Goal: Task Accomplishment & Management: Manage account settings

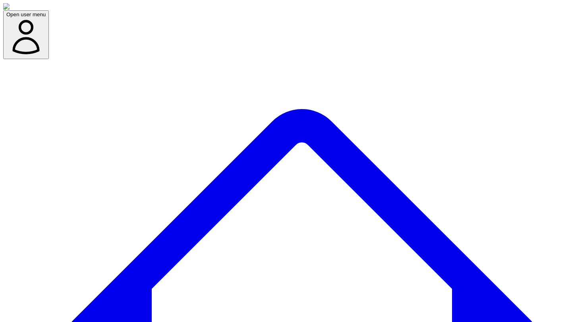
scroll to position [52, 0]
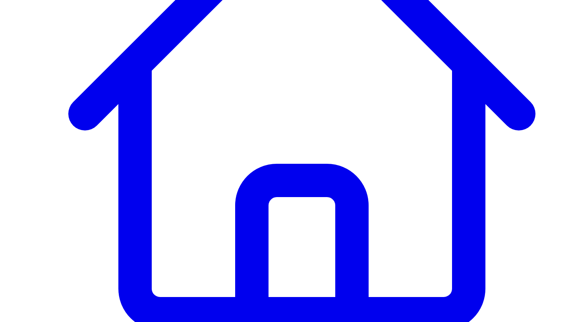
scroll to position [222, 0]
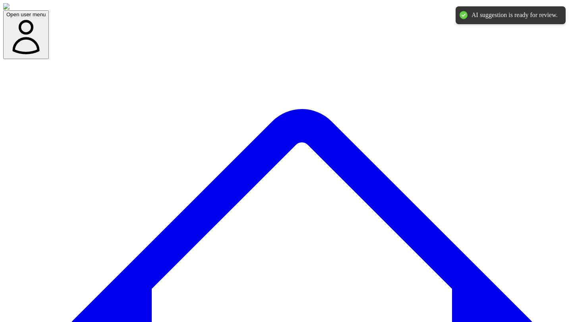
scroll to position [0, 0]
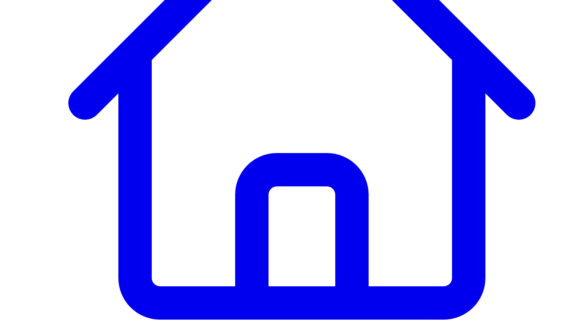
scroll to position [227, 0]
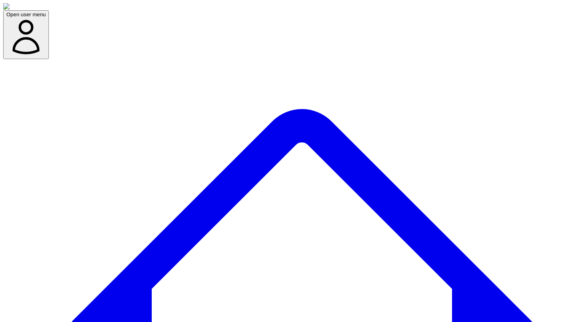
scroll to position [0, 0]
drag, startPoint x: 167, startPoint y: 130, endPoint x: 166, endPoint y: 121, distance: 9.2
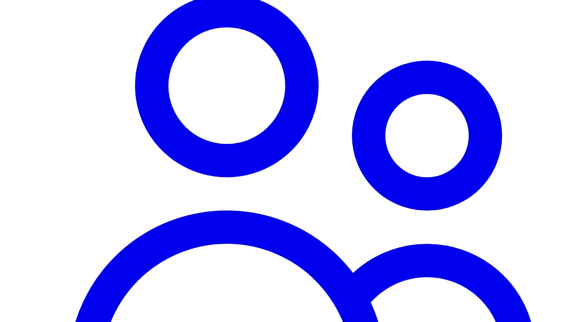
scroll to position [636, 0]
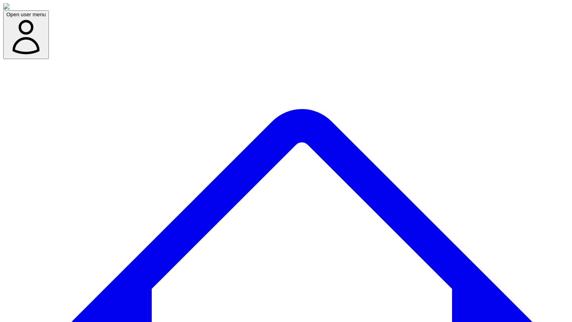
scroll to position [326, 0]
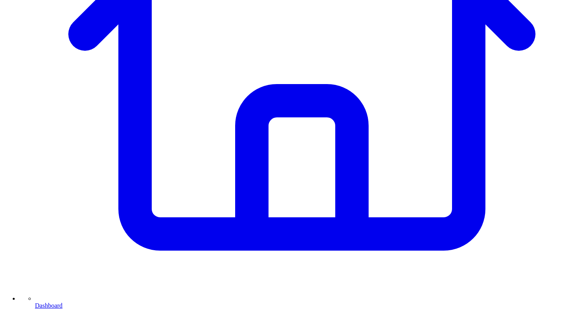
scroll to position [297, 0]
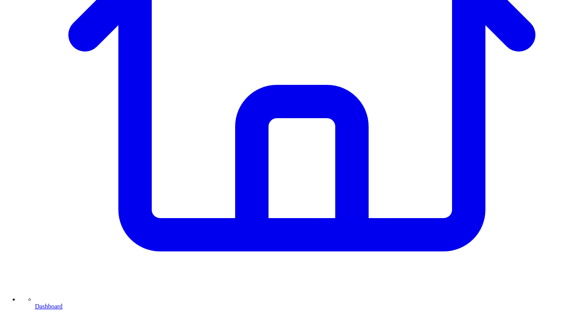
drag, startPoint x: 420, startPoint y: 116, endPoint x: 461, endPoint y: 135, distance: 45.7
copy span "make it sound more like original responses"
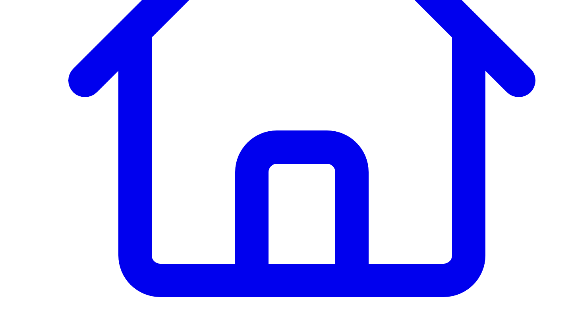
scroll to position [251, 0]
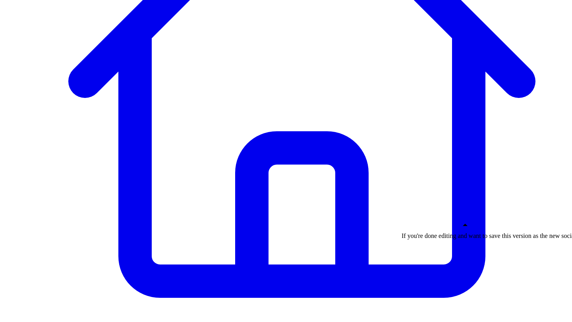
click at [449, 240] on p "If you're done editing and want to save this version as the new social post wri…" at bounding box center [564, 236] width 326 height 7
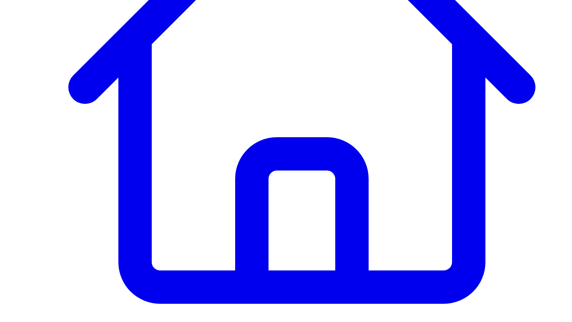
scroll to position [243, 0]
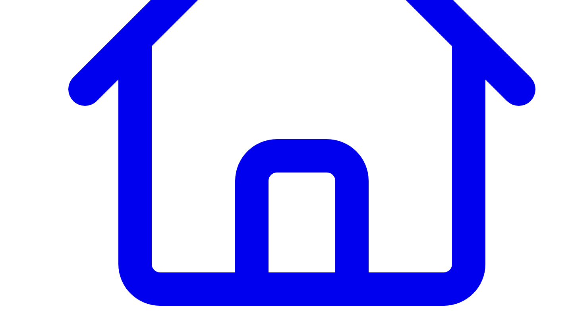
drag, startPoint x: 417, startPoint y: 87, endPoint x: 456, endPoint y: 100, distance: 40.9
copy span "make the hook more engaging"
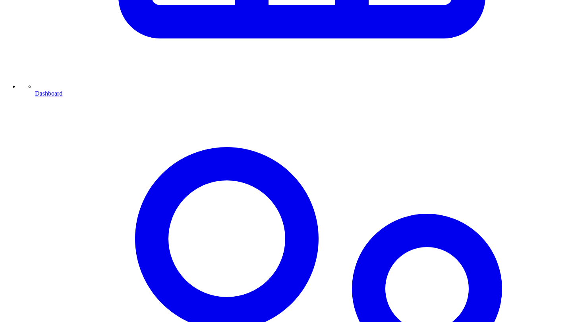
scroll to position [526, 0]
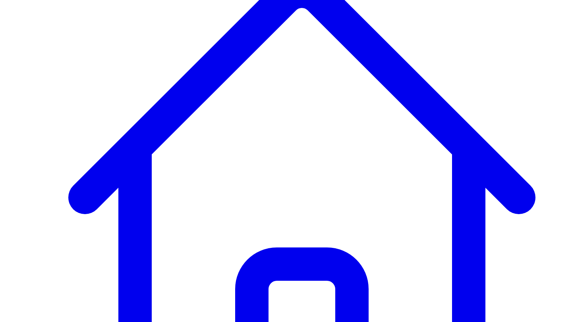
scroll to position [128, 0]
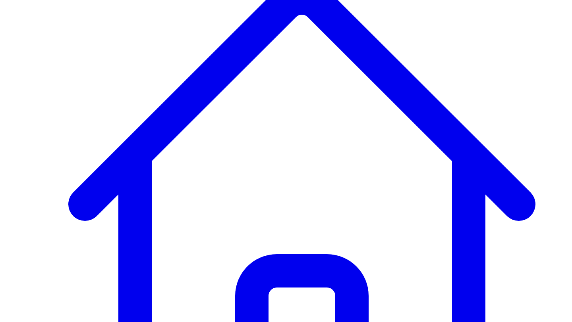
drag, startPoint x: 155, startPoint y: 193, endPoint x: 155, endPoint y: 184, distance: 9.5
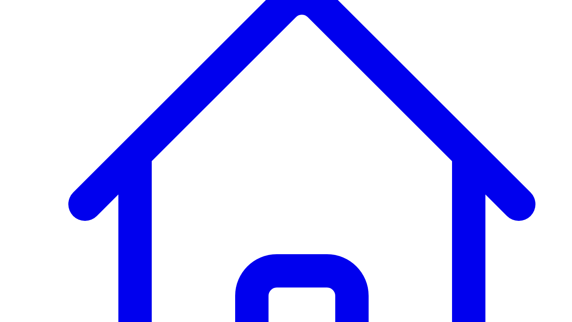
drag, startPoint x: 251, startPoint y: 184, endPoint x: 359, endPoint y: 182, distance: 108.4
drag, startPoint x: 251, startPoint y: 183, endPoint x: 314, endPoint y: 184, distance: 63.1
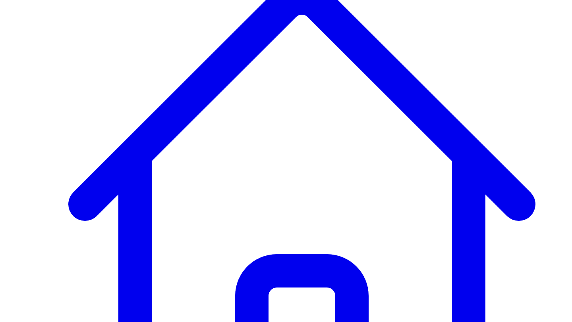
drag, startPoint x: 307, startPoint y: 183, endPoint x: 358, endPoint y: 183, distance: 51.2
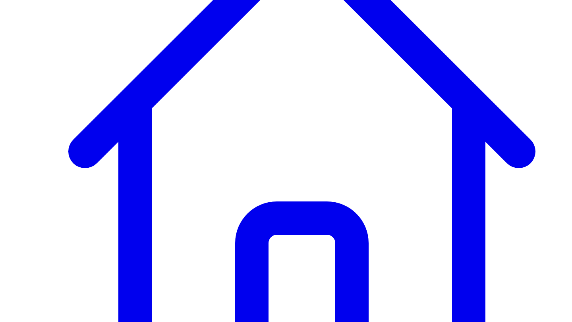
scroll to position [188, 0]
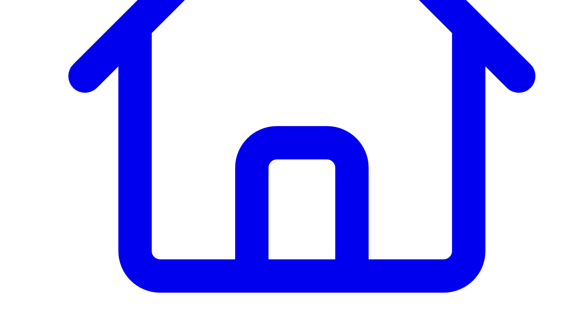
scroll to position [301, 0]
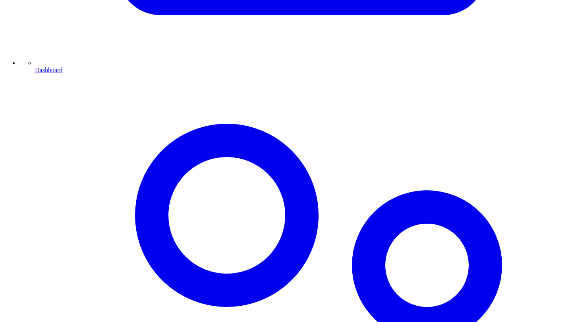
scroll to position [538, 0]
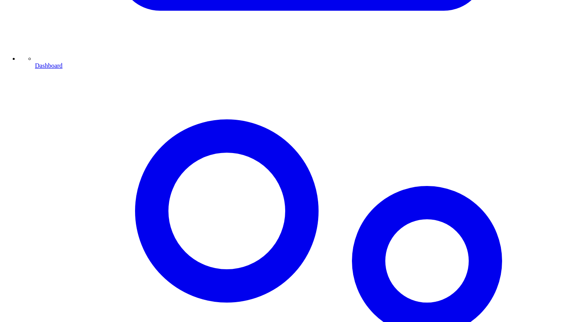
type textarea "**********"
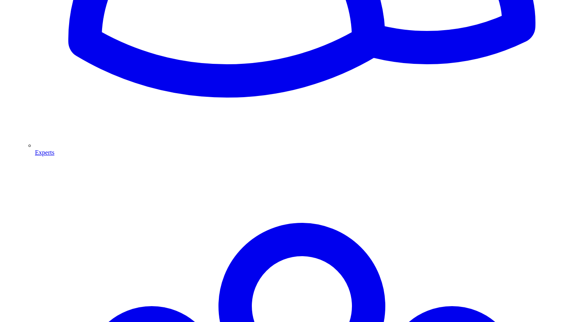
scroll to position [993, 0]
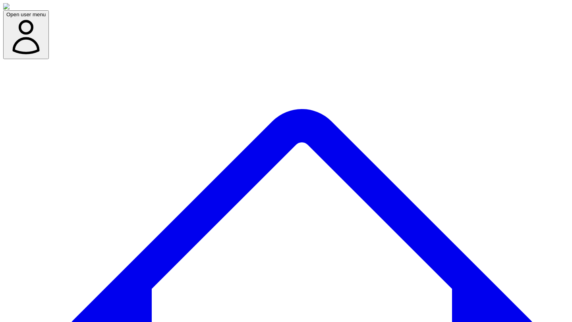
scroll to position [57, 0]
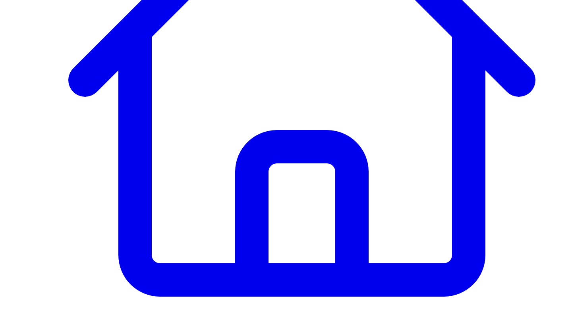
scroll to position [211, 0]
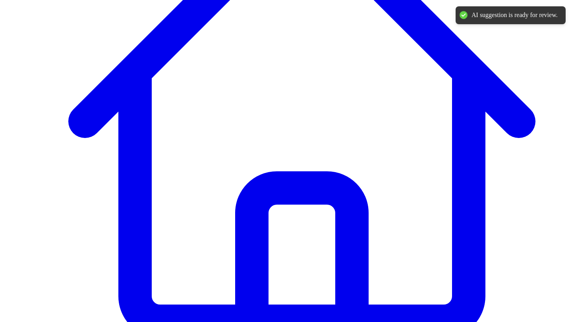
scroll to position [0, 0]
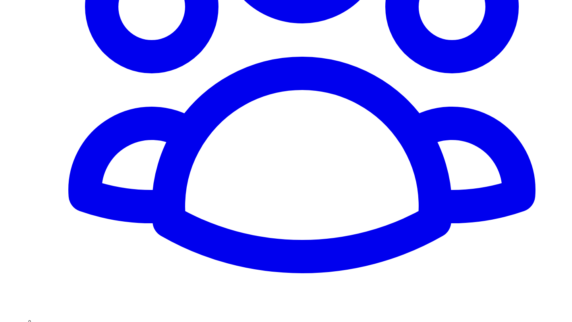
scroll to position [1384, 0]
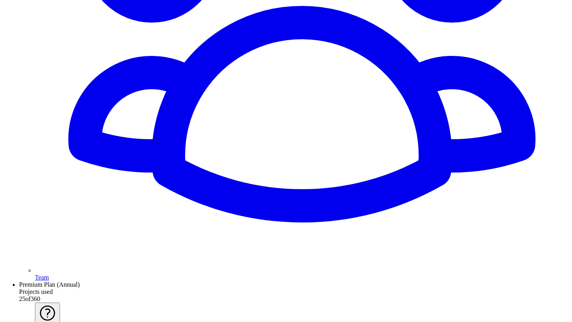
scroll to position [1410, 0]
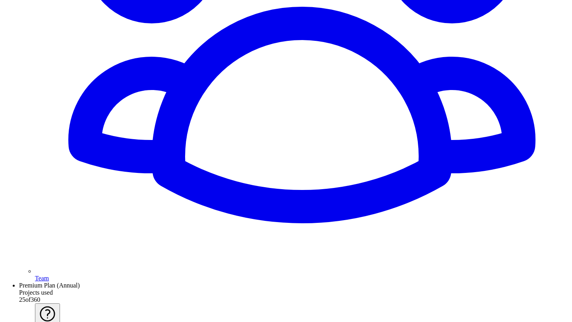
drag, startPoint x: 418, startPoint y: 124, endPoint x: 480, endPoint y: 121, distance: 62.0
drag, startPoint x: 409, startPoint y: 121, endPoint x: 477, endPoint y: 125, distance: 68.1
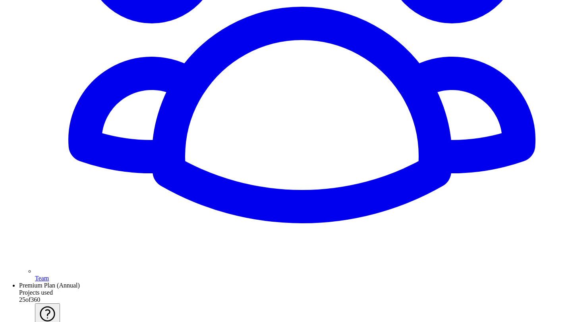
copy span "make it a bit shorter"
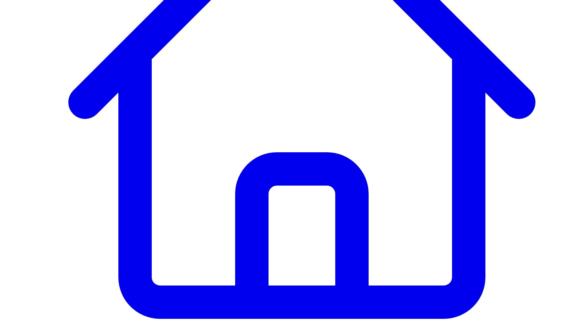
scroll to position [57, 0]
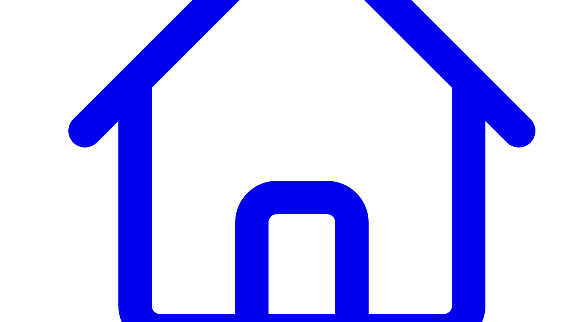
scroll to position [208, 0]
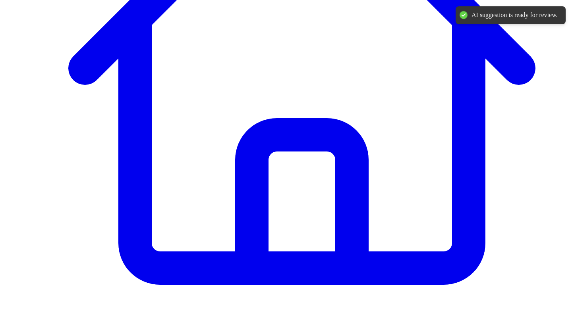
scroll to position [0, 0]
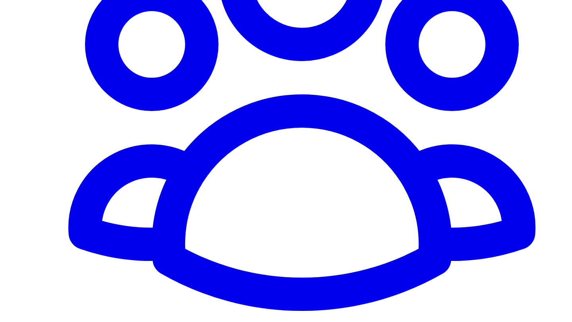
scroll to position [1336, 0]
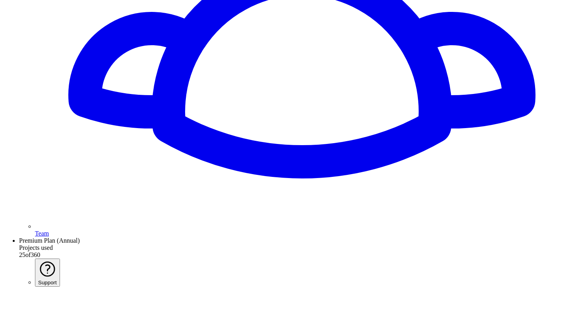
scroll to position [0, 0]
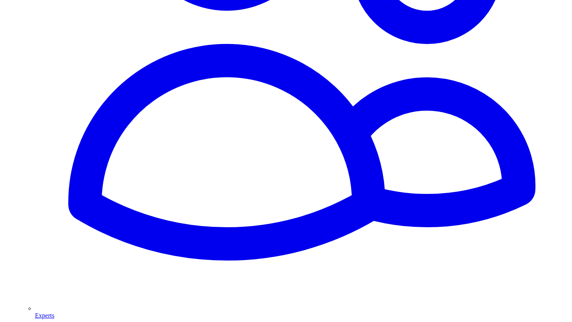
scroll to position [832, 0]
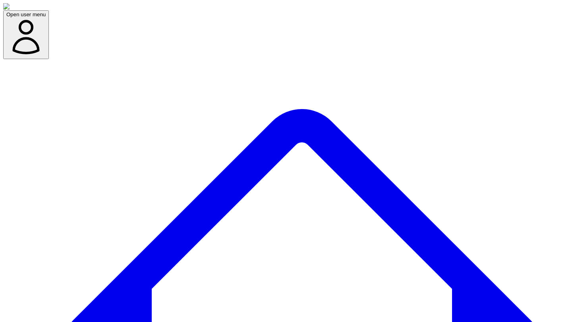
scroll to position [57, 0]
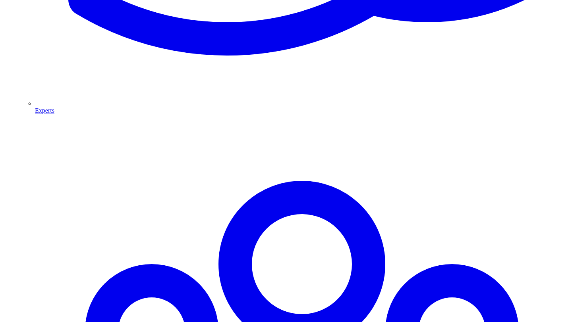
scroll to position [1026, 0]
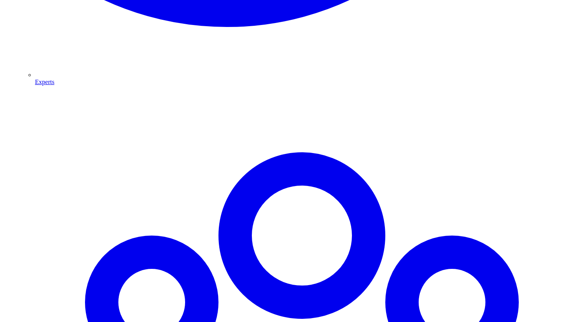
scroll to position [0, 0]
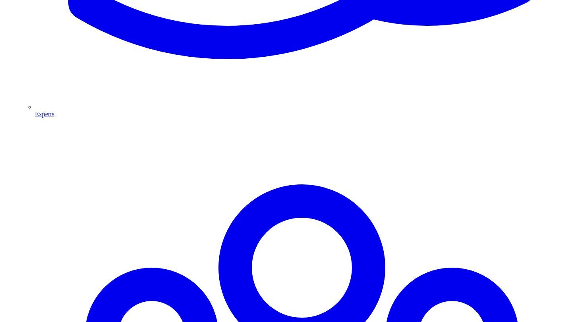
scroll to position [1045, 0]
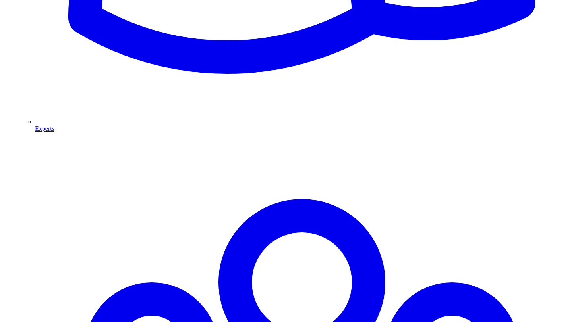
scroll to position [1035, 0]
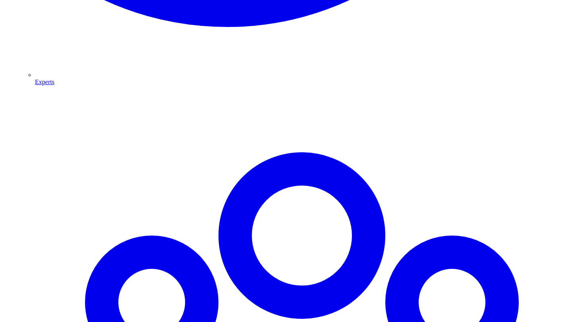
scroll to position [0, 0]
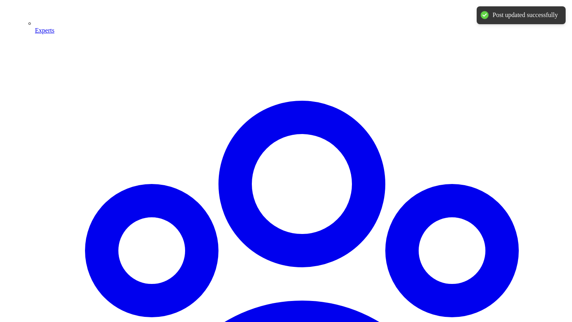
scroll to position [1118, 0]
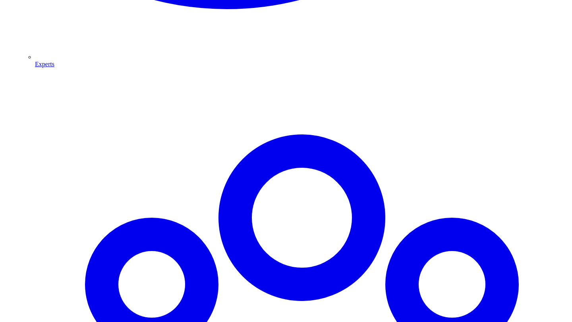
scroll to position [1126, 0]
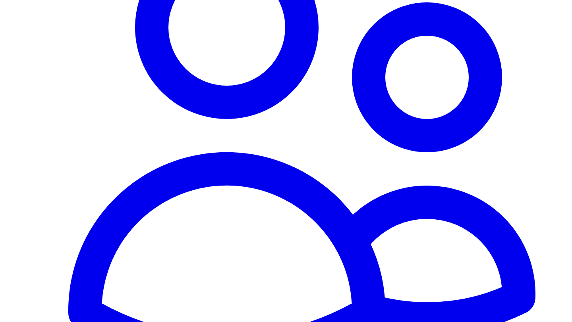
scroll to position [734, 0]
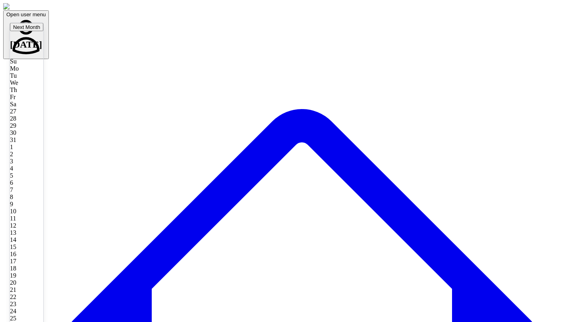
type input "**********"
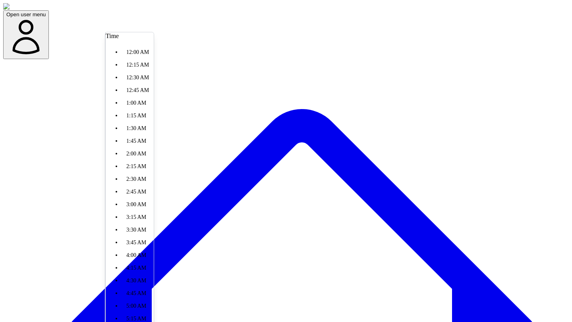
scroll to position [417, 0]
type input "*******"
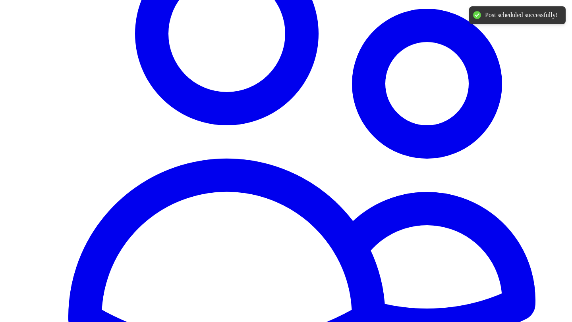
scroll to position [719, 0]
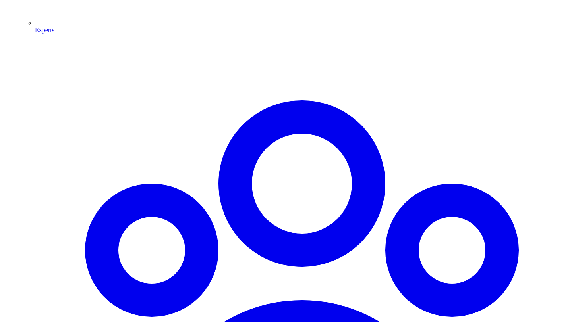
scroll to position [1138, 0]
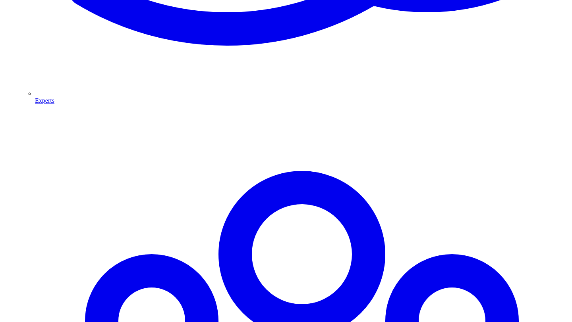
scroll to position [1048, 0]
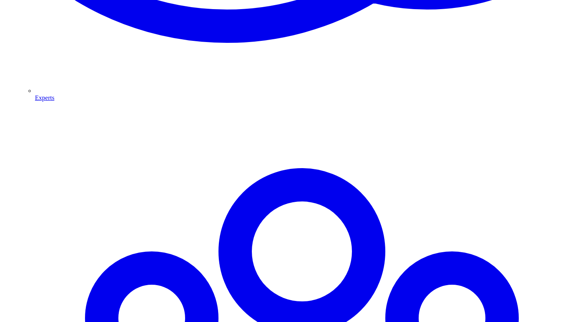
type textarea "*"
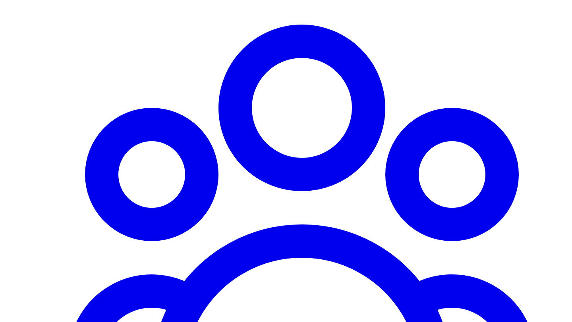
scroll to position [1204, 0]
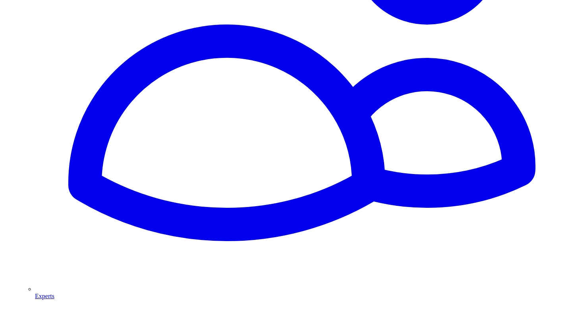
scroll to position [874, 0]
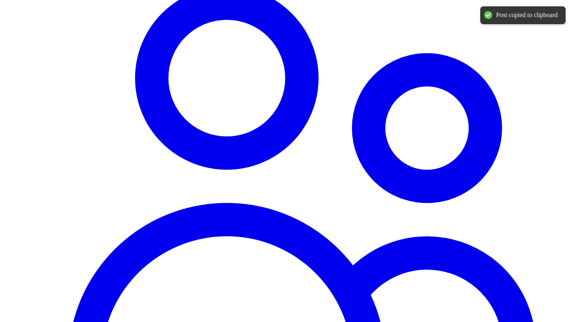
scroll to position [674, 0]
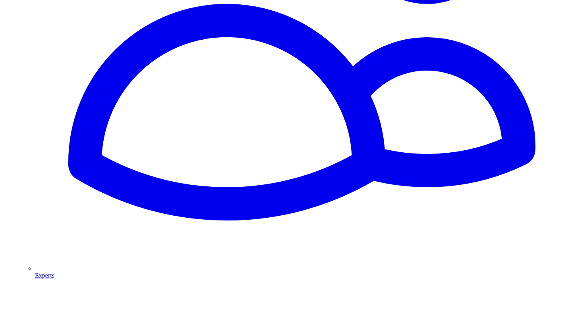
scroll to position [892, 0]
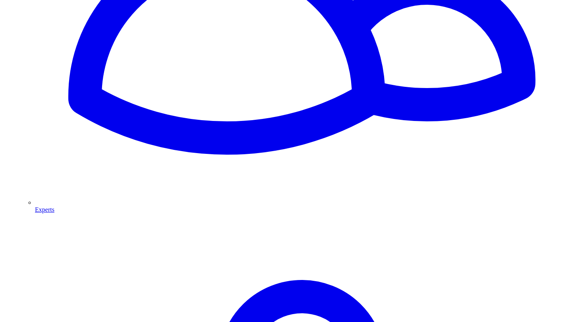
scroll to position [940, 0]
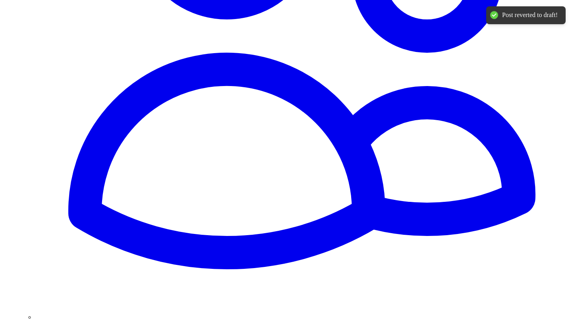
scroll to position [811, 0]
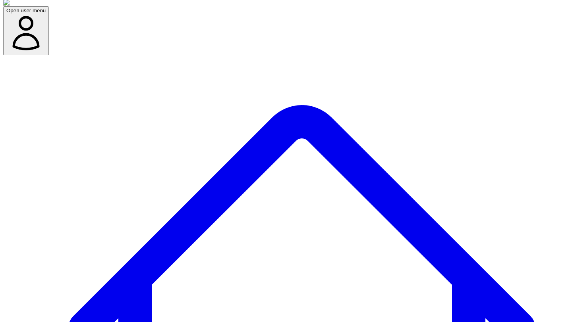
scroll to position [0, 0]
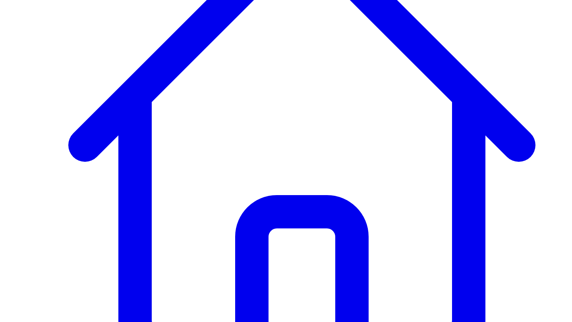
scroll to position [184, 0]
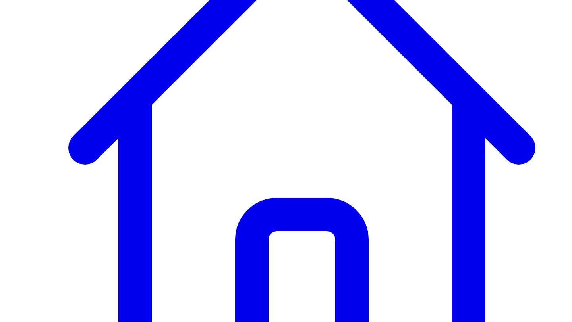
type input "*******"
drag, startPoint x: 253, startPoint y: 95, endPoint x: 260, endPoint y: 94, distance: 6.9
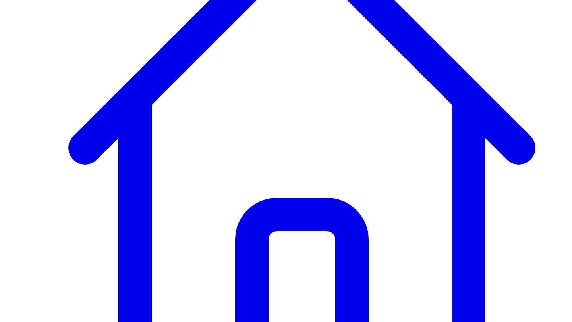
scroll to position [175, 0]
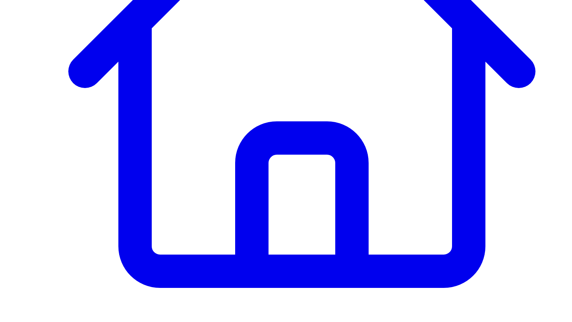
scroll to position [180, 0]
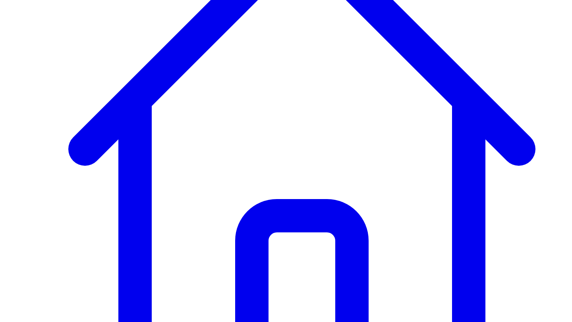
scroll to position [183, 0]
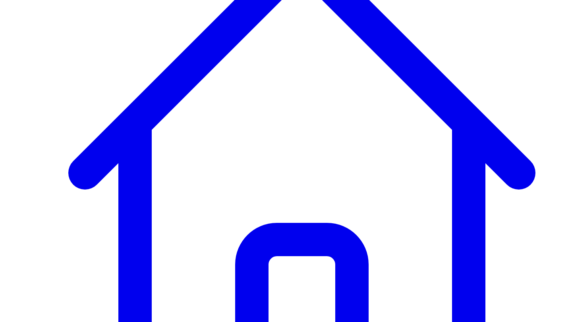
scroll to position [176, 0]
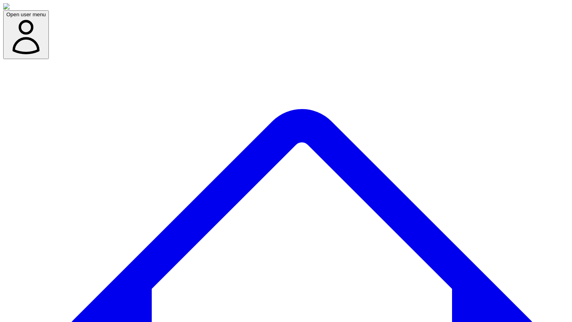
scroll to position [57, 0]
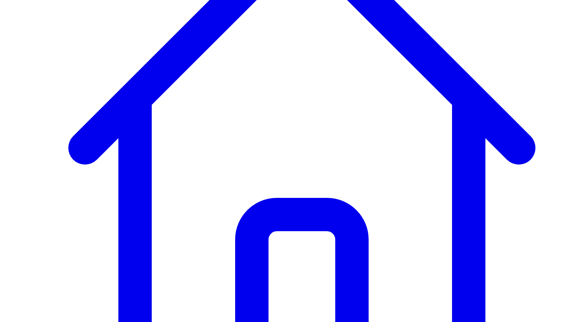
scroll to position [179, 0]
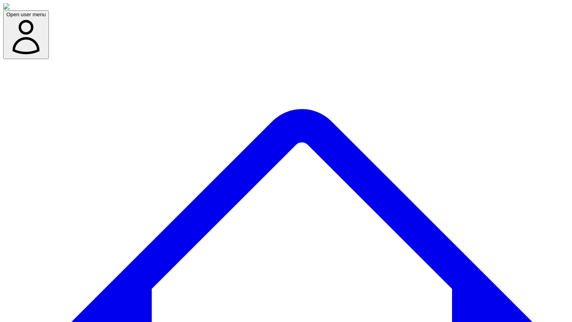
click at [21, 304] on div "1 error" at bounding box center [37, 304] width 54 height 11
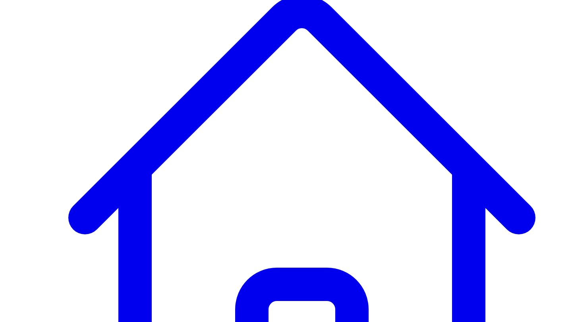
scroll to position [187, 0]
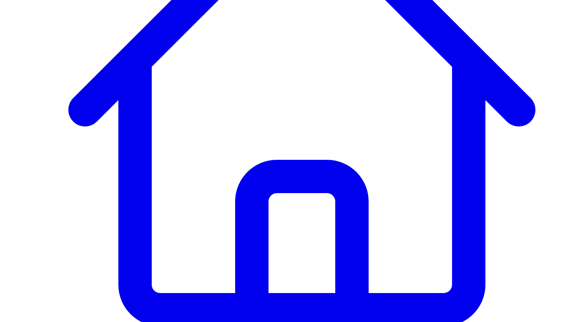
scroll to position [221, 0]
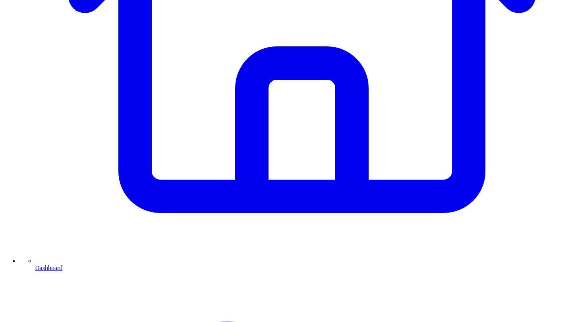
scroll to position [344, 0]
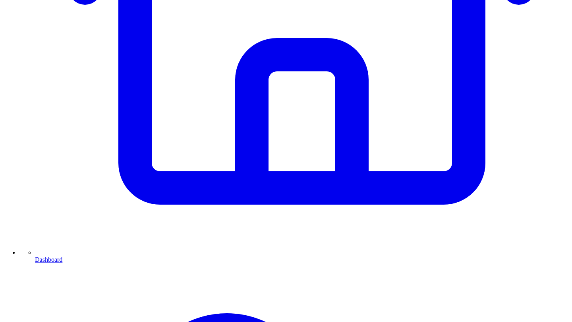
type textarea "**********"
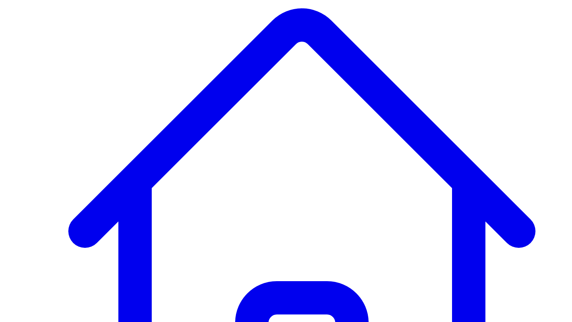
scroll to position [87, 0]
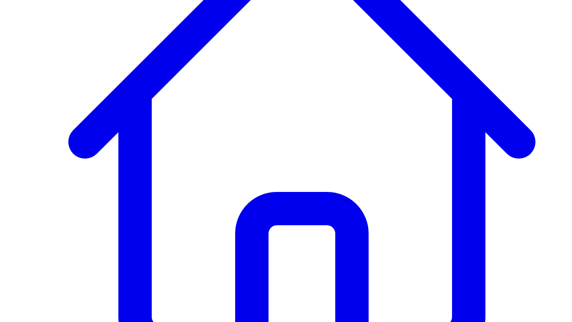
scroll to position [193, 0]
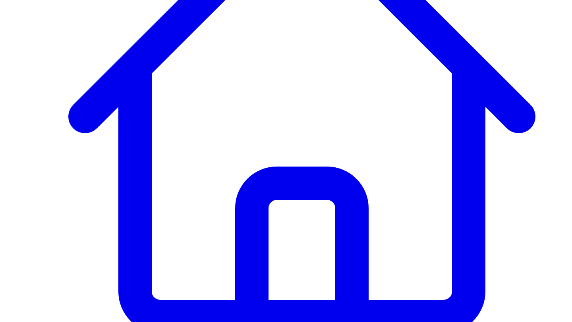
scroll to position [211, 0]
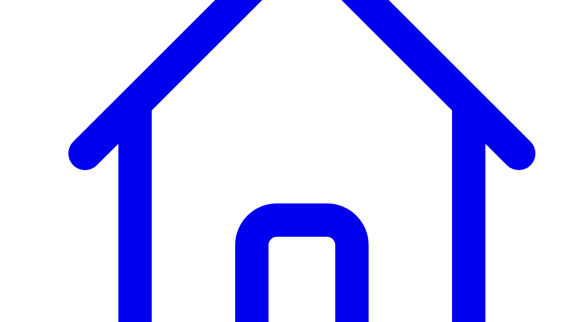
scroll to position [57, 0]
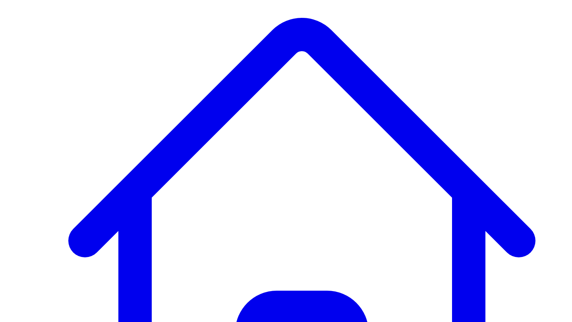
scroll to position [67, 0]
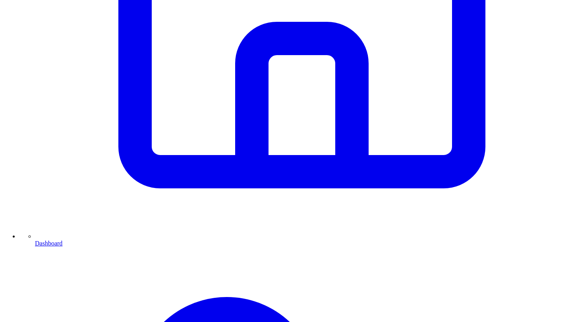
scroll to position [362, 0]
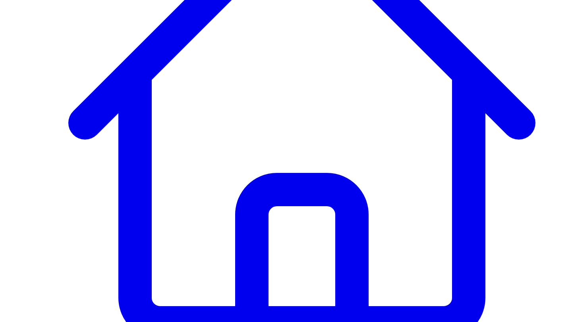
scroll to position [179, 0]
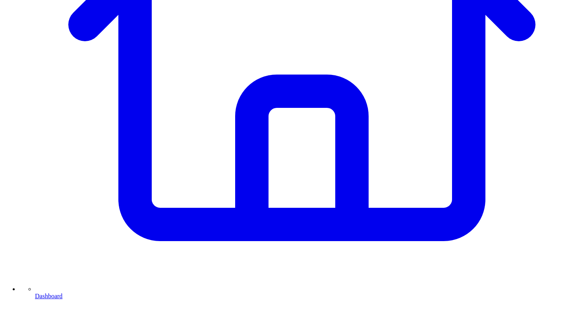
scroll to position [383, 0]
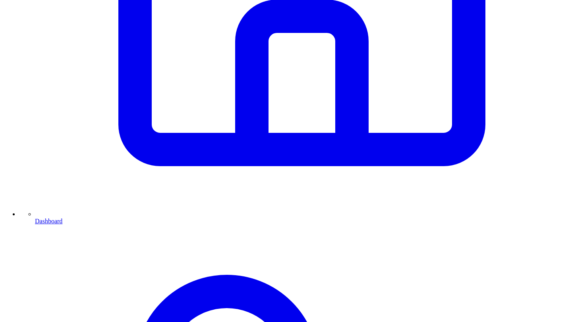
type textarea "**********"
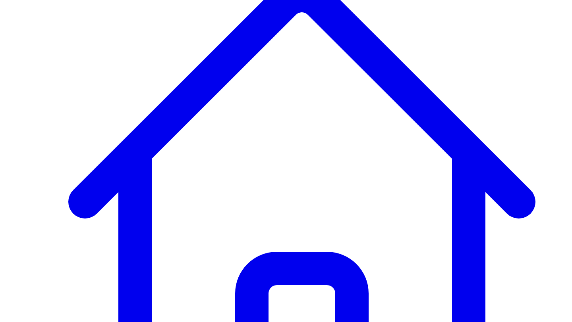
scroll to position [146, 0]
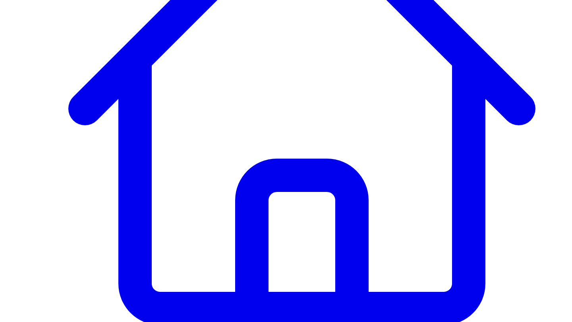
scroll to position [57, 0]
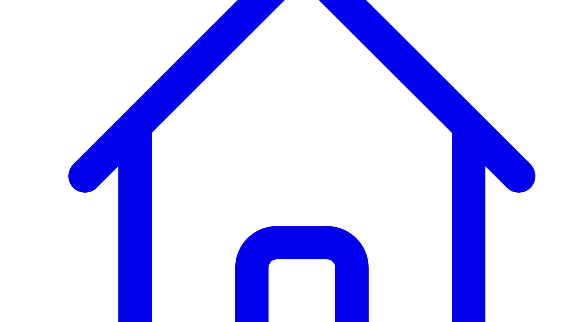
scroll to position [224, 0]
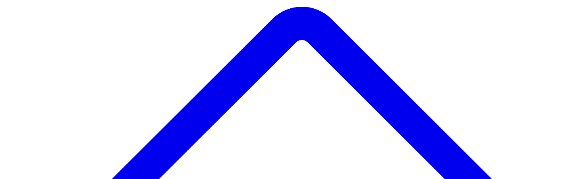
scroll to position [88, 0]
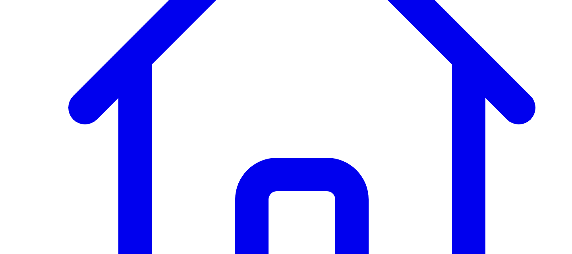
scroll to position [197, 0]
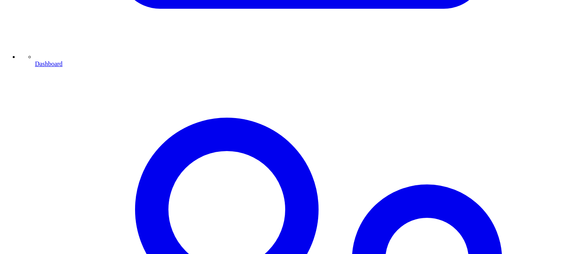
scroll to position [57, 0]
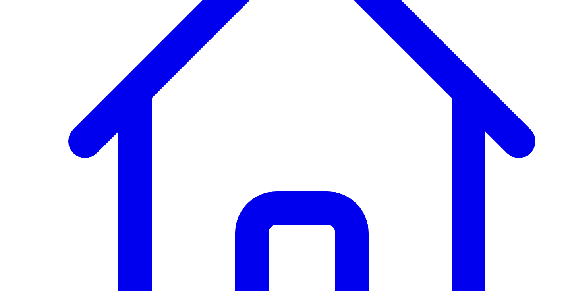
scroll to position [194, 0]
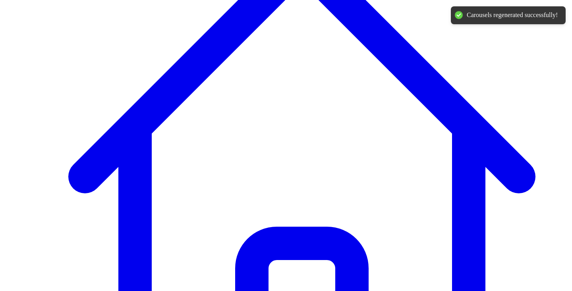
scroll to position [57, 0]
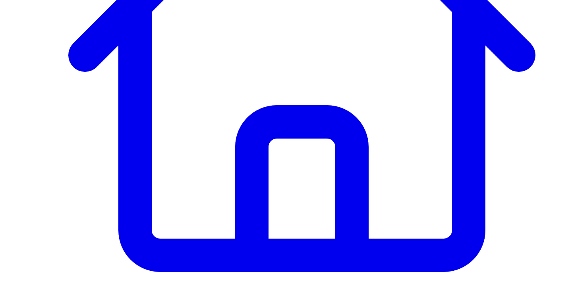
scroll to position [278, 0]
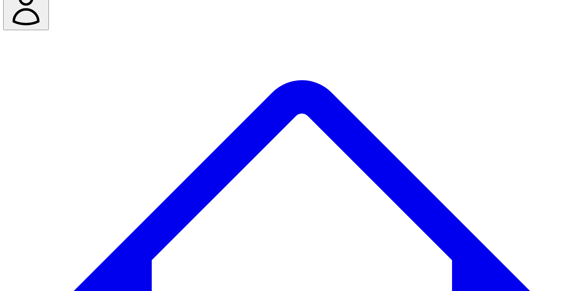
scroll to position [57, 0]
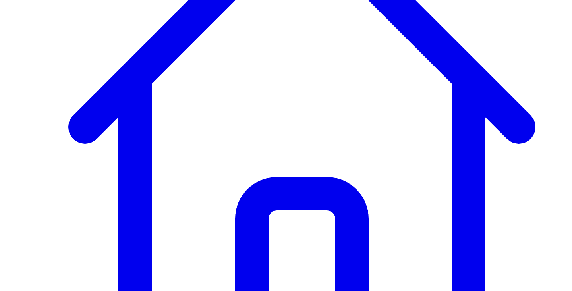
scroll to position [222, 0]
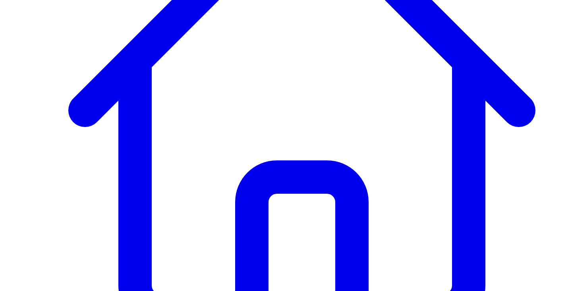
copy p "No slides available."
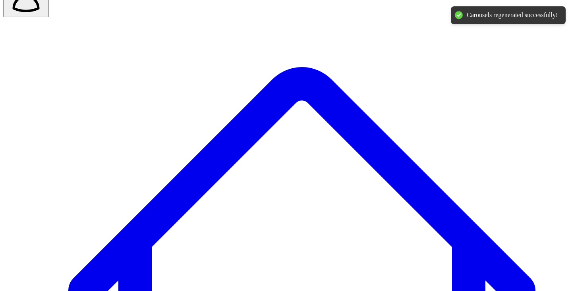
scroll to position [41, 0]
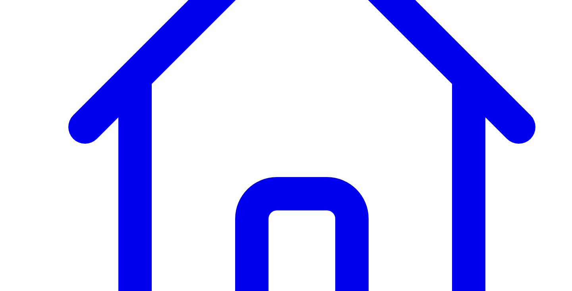
scroll to position [57, 0]
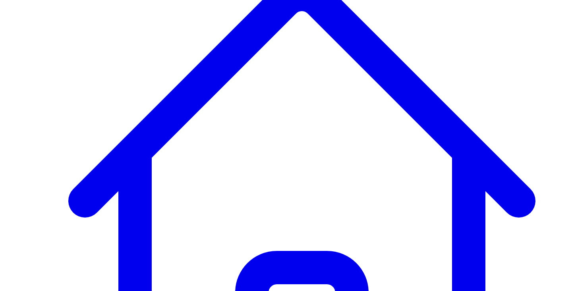
scroll to position [162, 0]
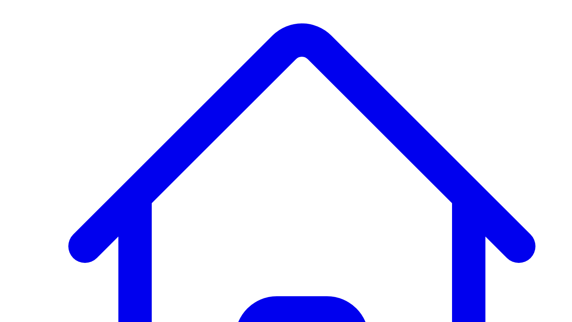
scroll to position [57, 0]
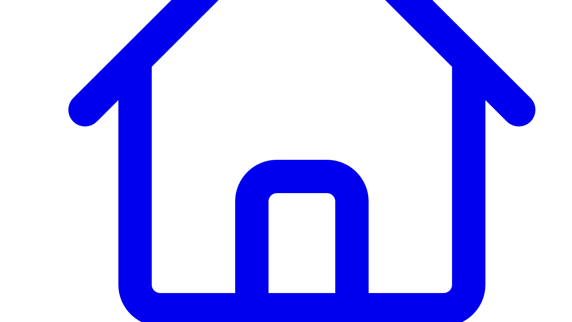
scroll to position [212, 0]
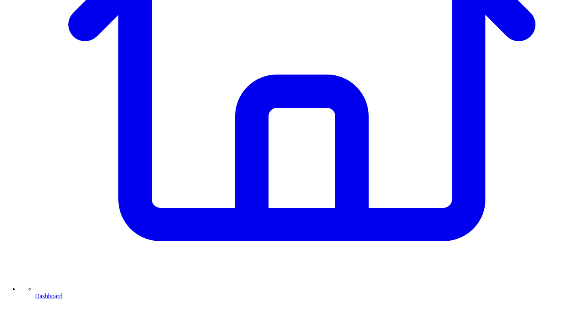
scroll to position [316, 0]
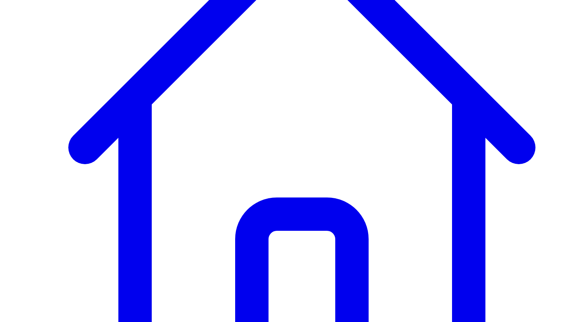
scroll to position [171, 0]
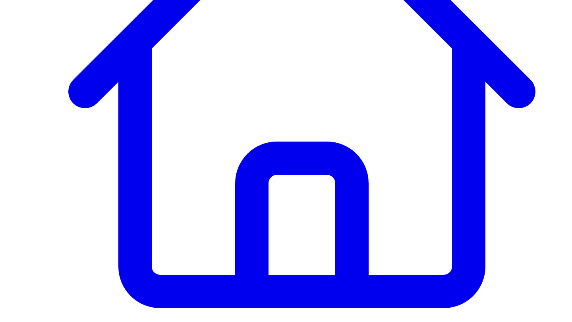
scroll to position [289, 0]
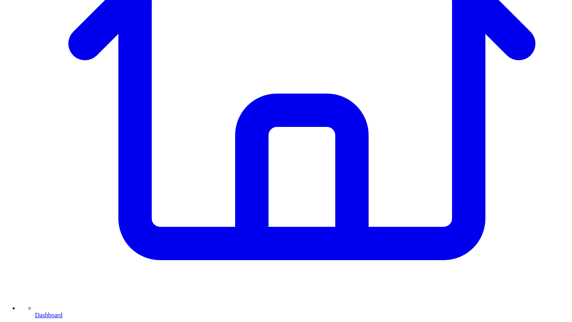
type textarea "**********"
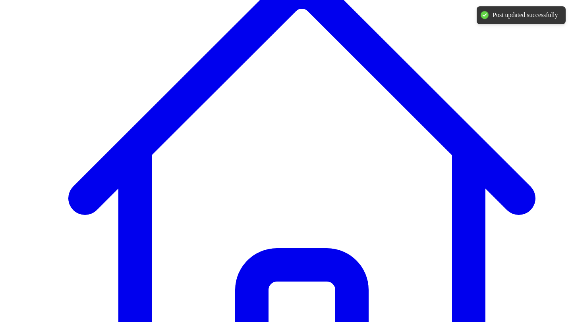
scroll to position [127, 0]
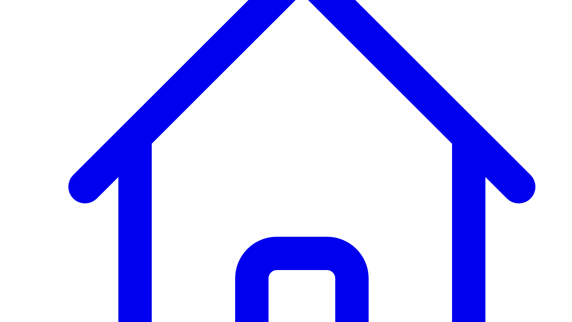
scroll to position [179, 0]
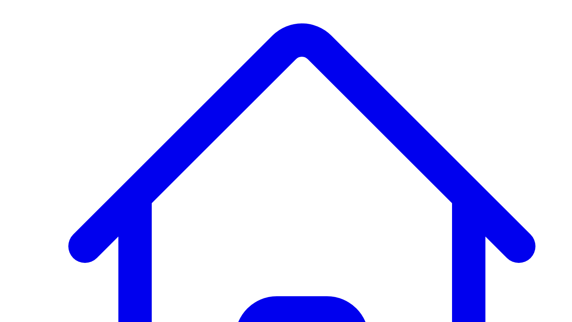
scroll to position [57, 0]
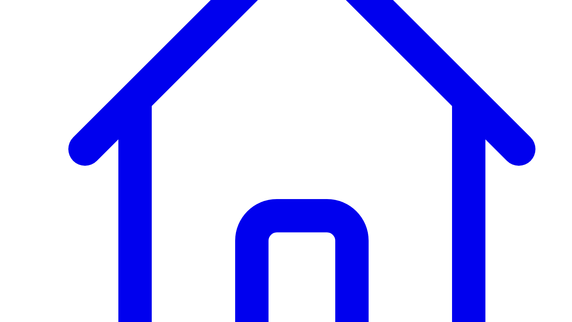
scroll to position [177, 0]
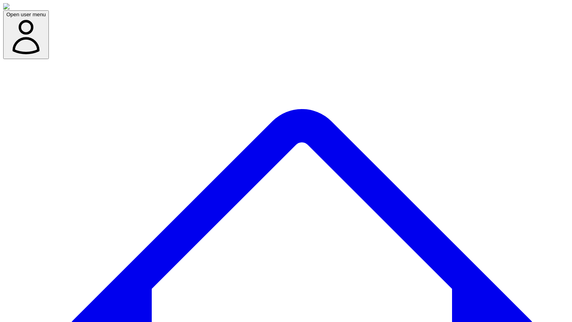
scroll to position [117, 0]
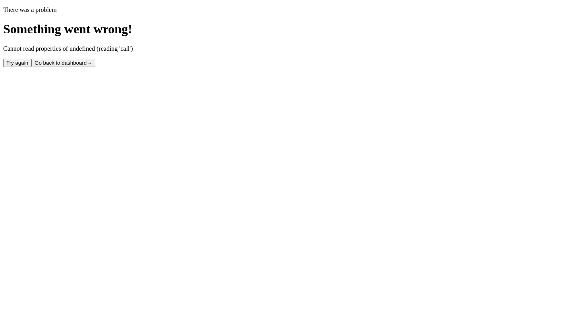
scroll to position [0, 0]
click at [31, 67] on button "Try again" at bounding box center [17, 63] width 28 height 8
click at [29, 301] on span "1 error" at bounding box center [33, 304] width 19 height 10
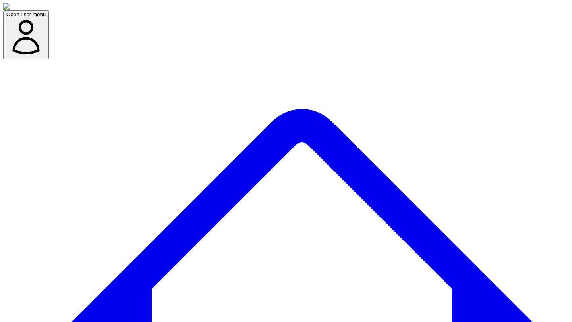
scroll to position [5, 0]
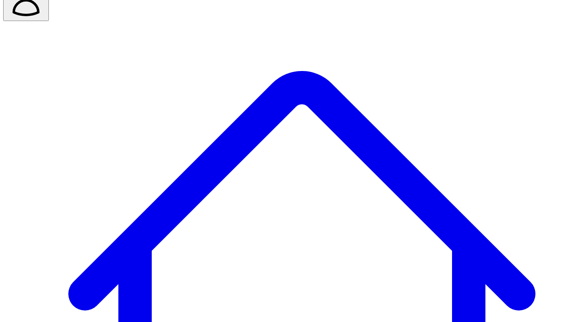
scroll to position [0, 0]
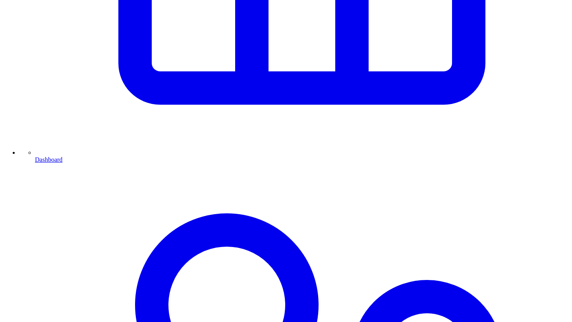
scroll to position [445, 0]
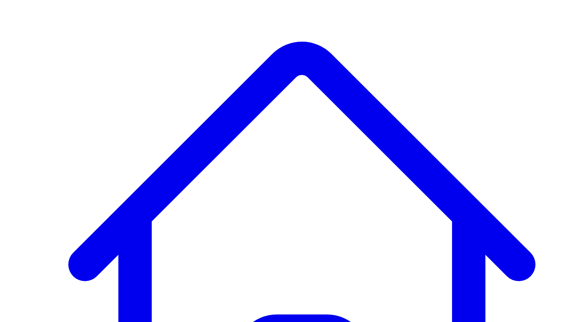
scroll to position [67, 0]
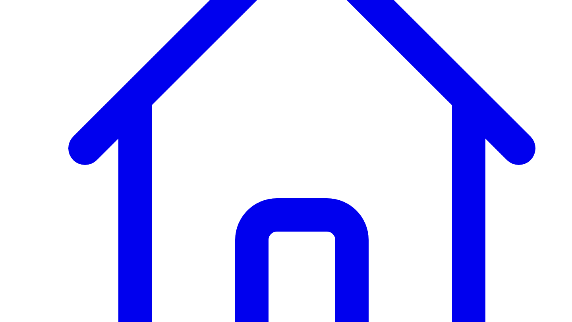
scroll to position [27, 0]
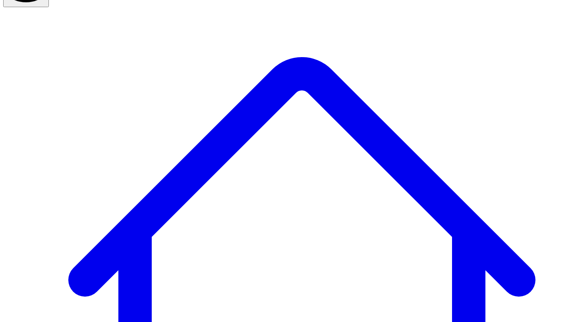
scroll to position [64, 0]
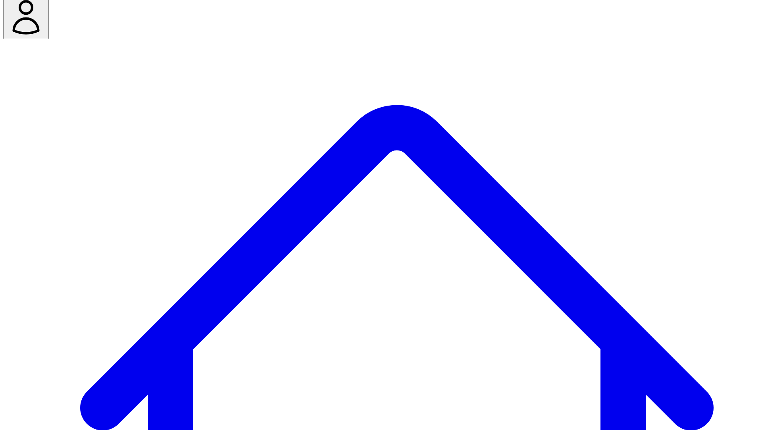
scroll to position [21, 0]
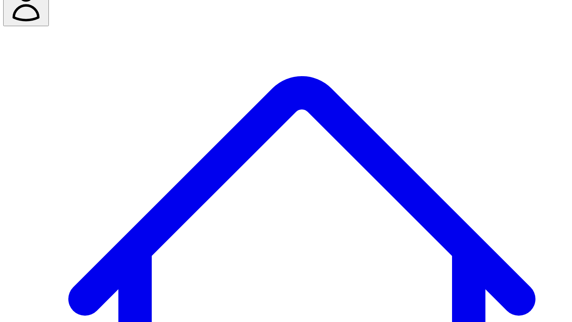
scroll to position [57, 0]
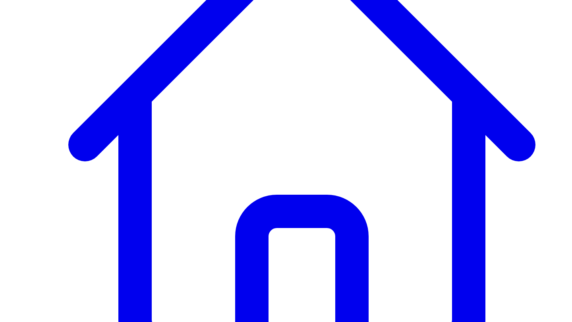
scroll to position [186, 0]
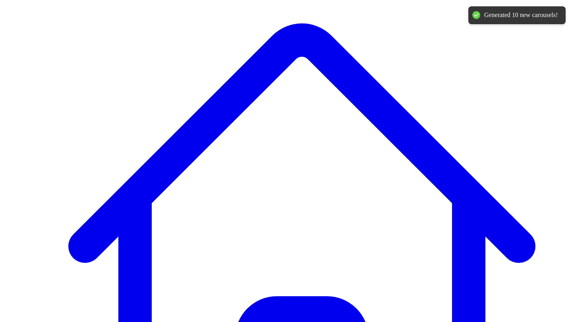
scroll to position [57, 0]
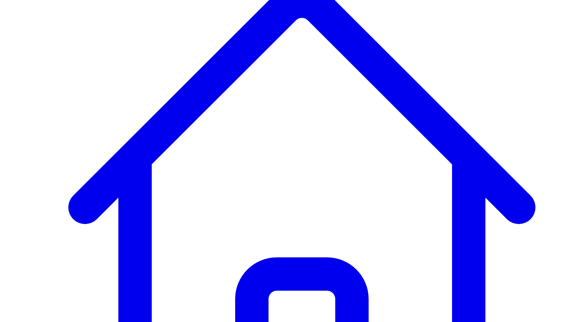
scroll to position [100, 0]
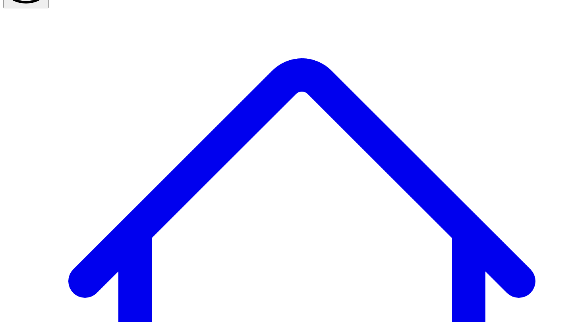
scroll to position [48, 0]
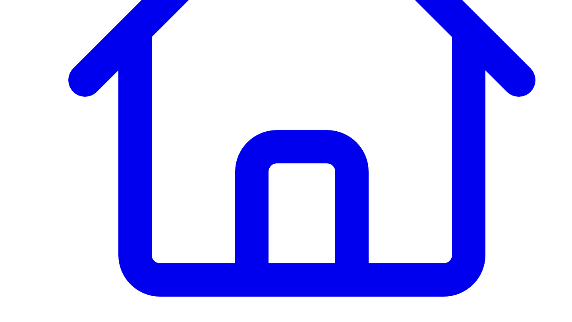
scroll to position [257, 0]
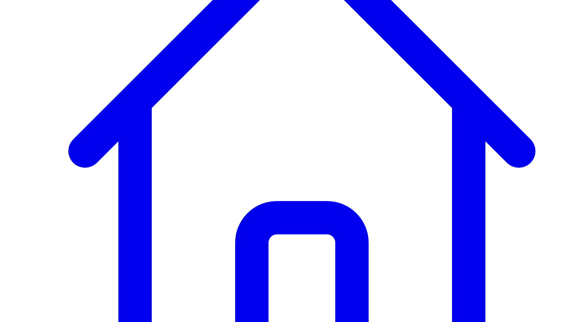
scroll to position [170, 0]
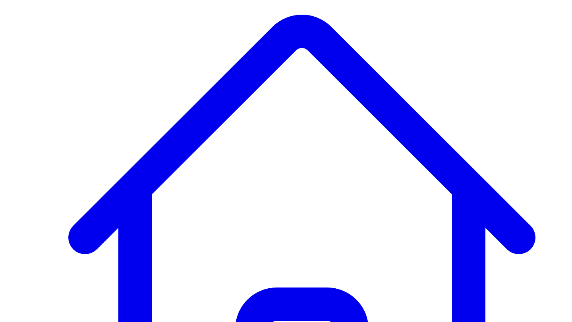
scroll to position [89, 0]
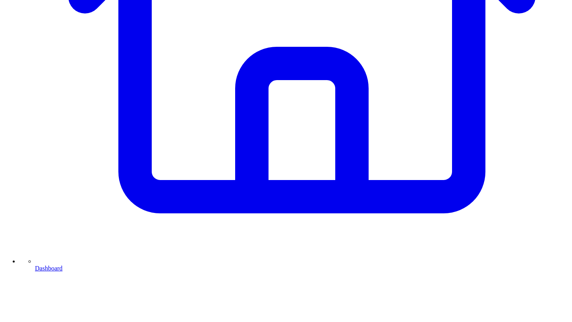
scroll to position [387, 0]
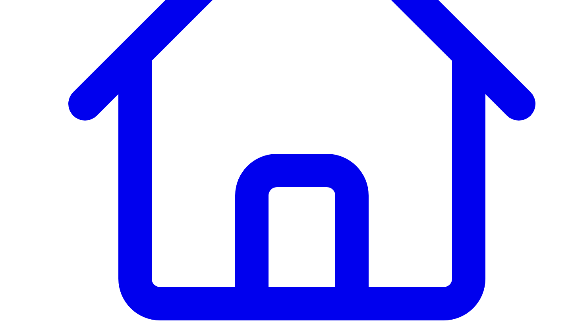
scroll to position [205, 0]
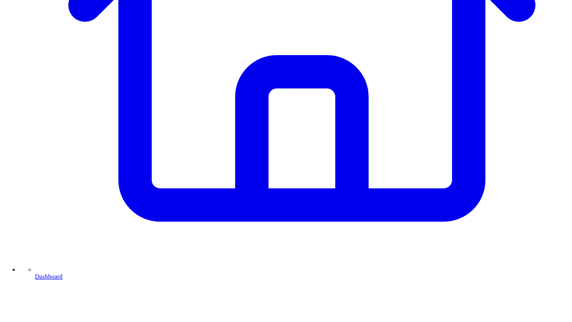
scroll to position [338, 0]
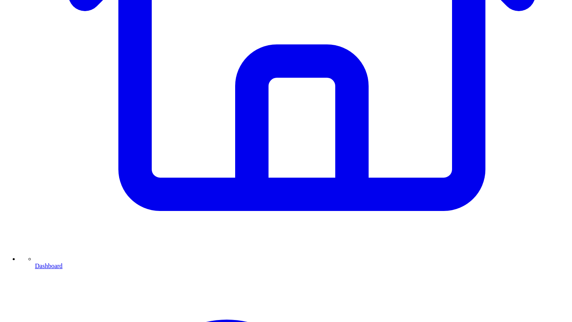
type textarea "**********"
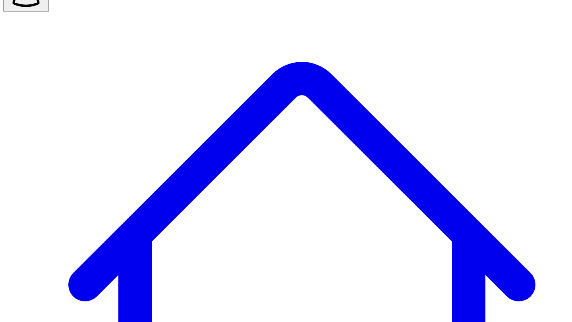
scroll to position [10, 0]
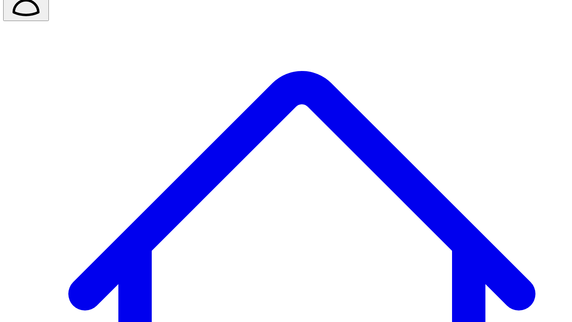
scroll to position [47, 0]
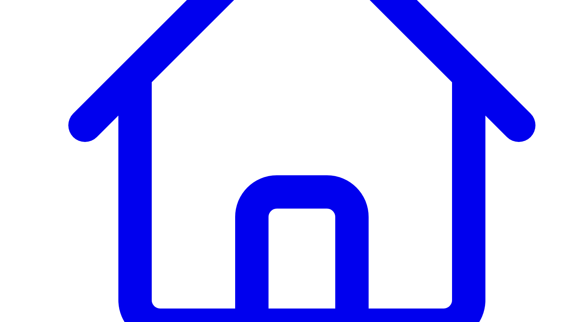
scroll to position [212, 0]
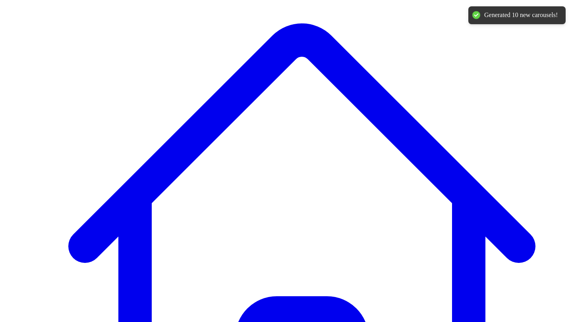
scroll to position [57, 0]
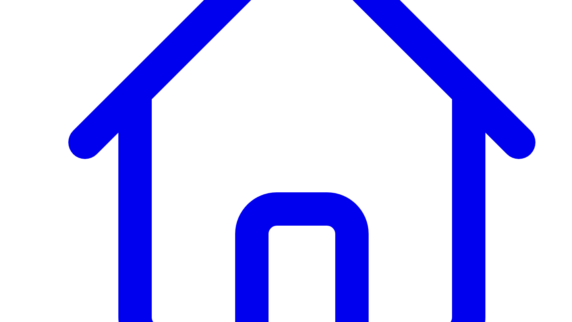
scroll to position [191, 0]
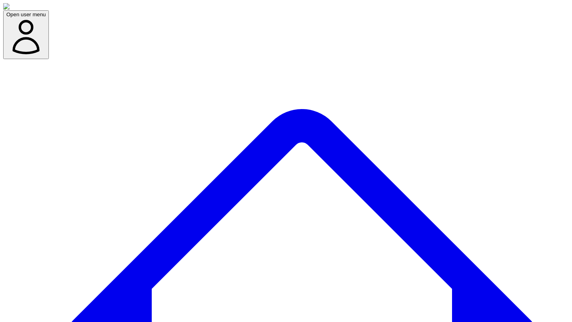
scroll to position [57, 0]
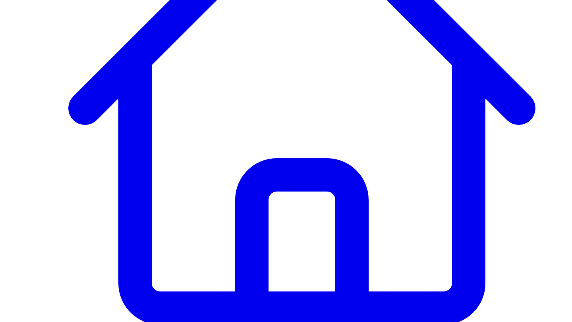
scroll to position [225, 0]
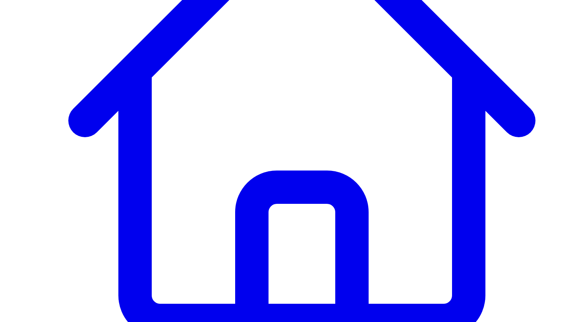
scroll to position [203, 0]
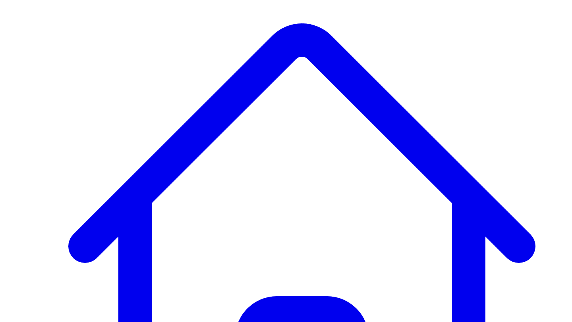
scroll to position [57, 0]
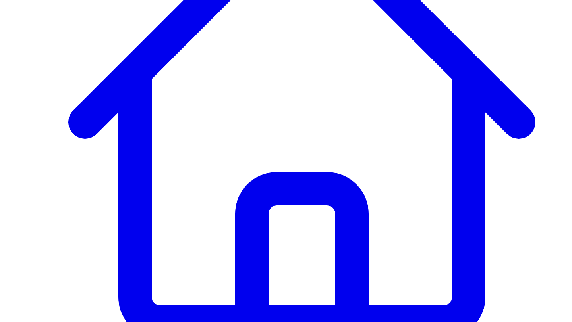
scroll to position [222, 0]
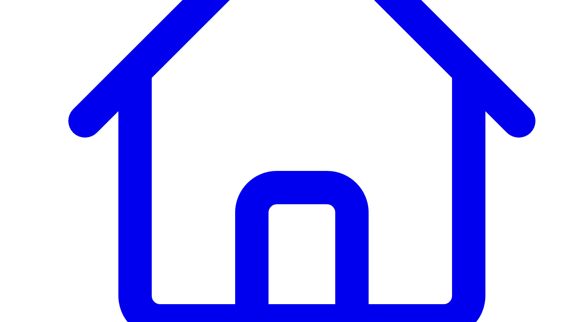
scroll to position [212, 0]
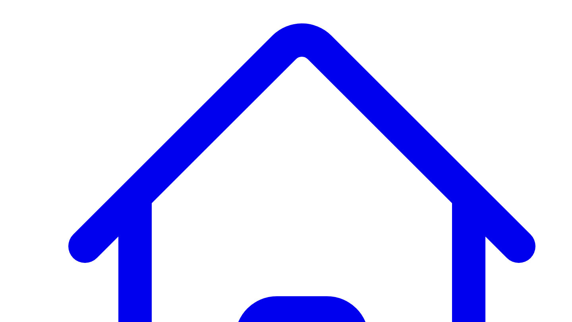
scroll to position [57, 0]
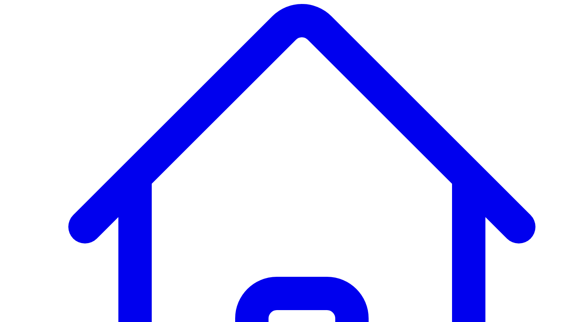
scroll to position [156, 0]
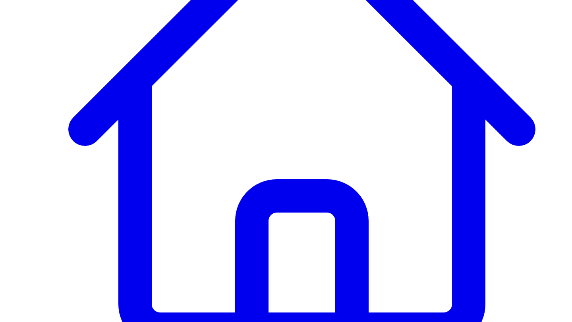
scroll to position [212, 0]
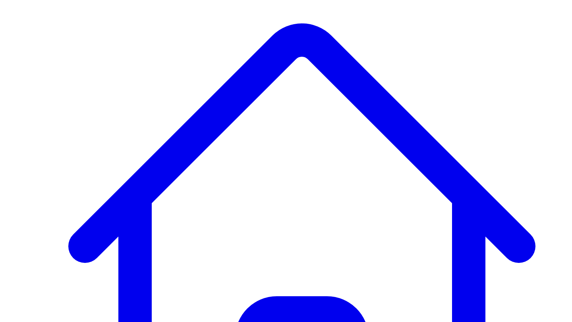
scroll to position [57, 0]
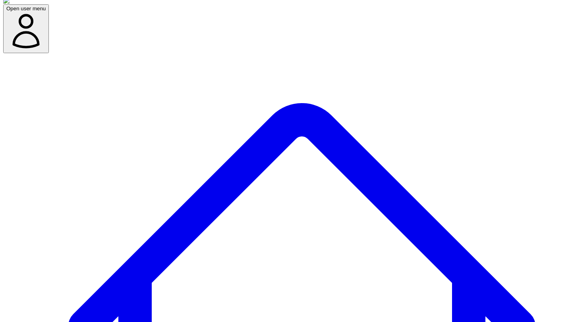
scroll to position [0, 0]
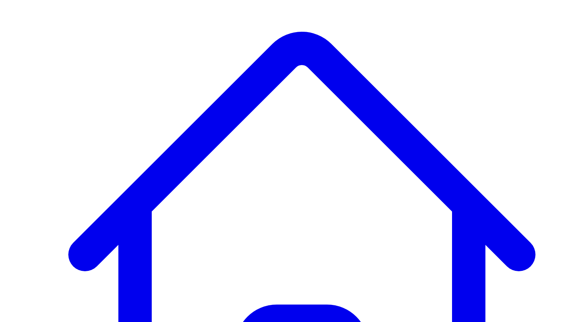
scroll to position [62, 0]
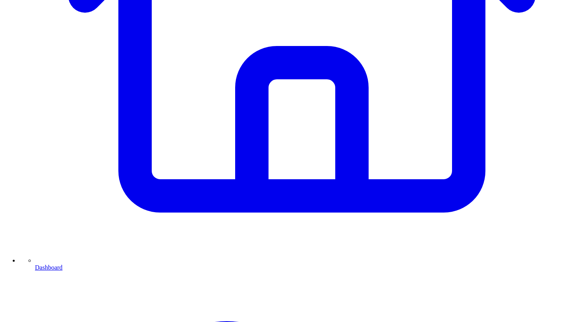
scroll to position [351, 0]
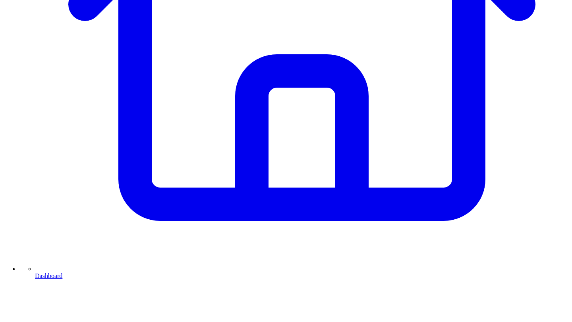
scroll to position [330, 0]
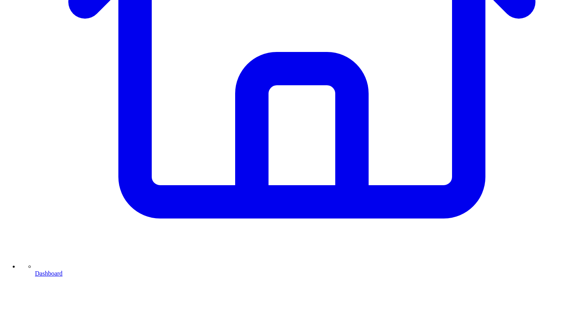
type textarea "**********"
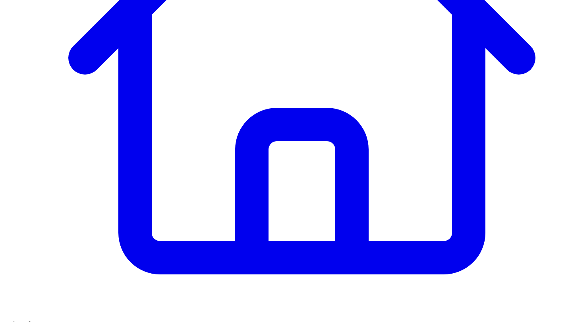
scroll to position [261, 0]
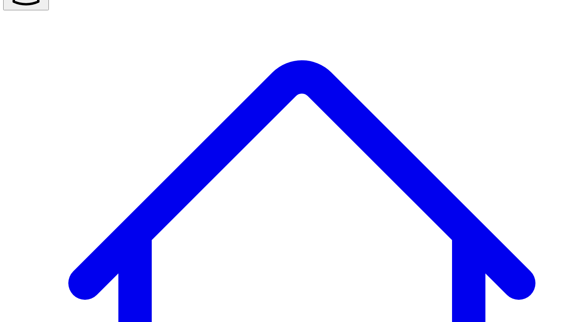
scroll to position [59, 0]
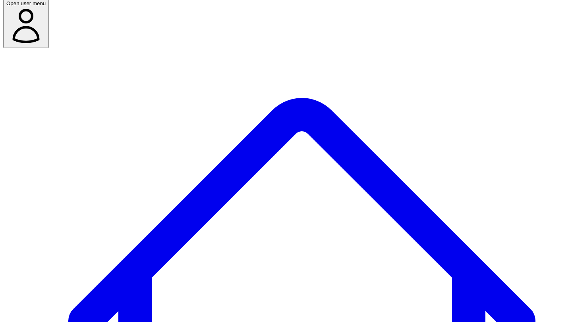
scroll to position [0, 0]
